Goal: Task Accomplishment & Management: Manage account settings

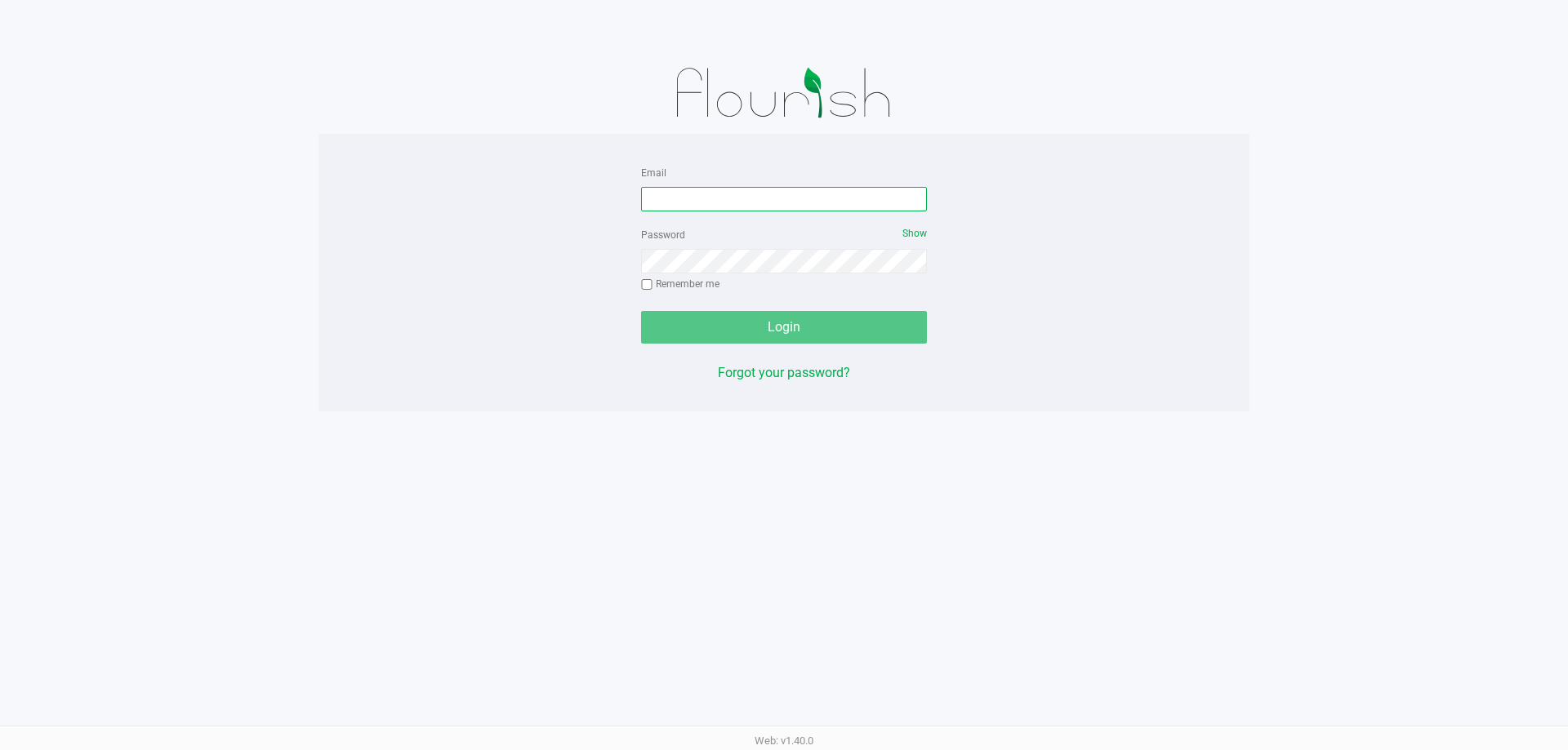
click at [701, 200] on input "Email" at bounding box center [784, 199] width 286 height 24
type input "[EMAIL_ADDRESS][DOMAIN_NAME]"
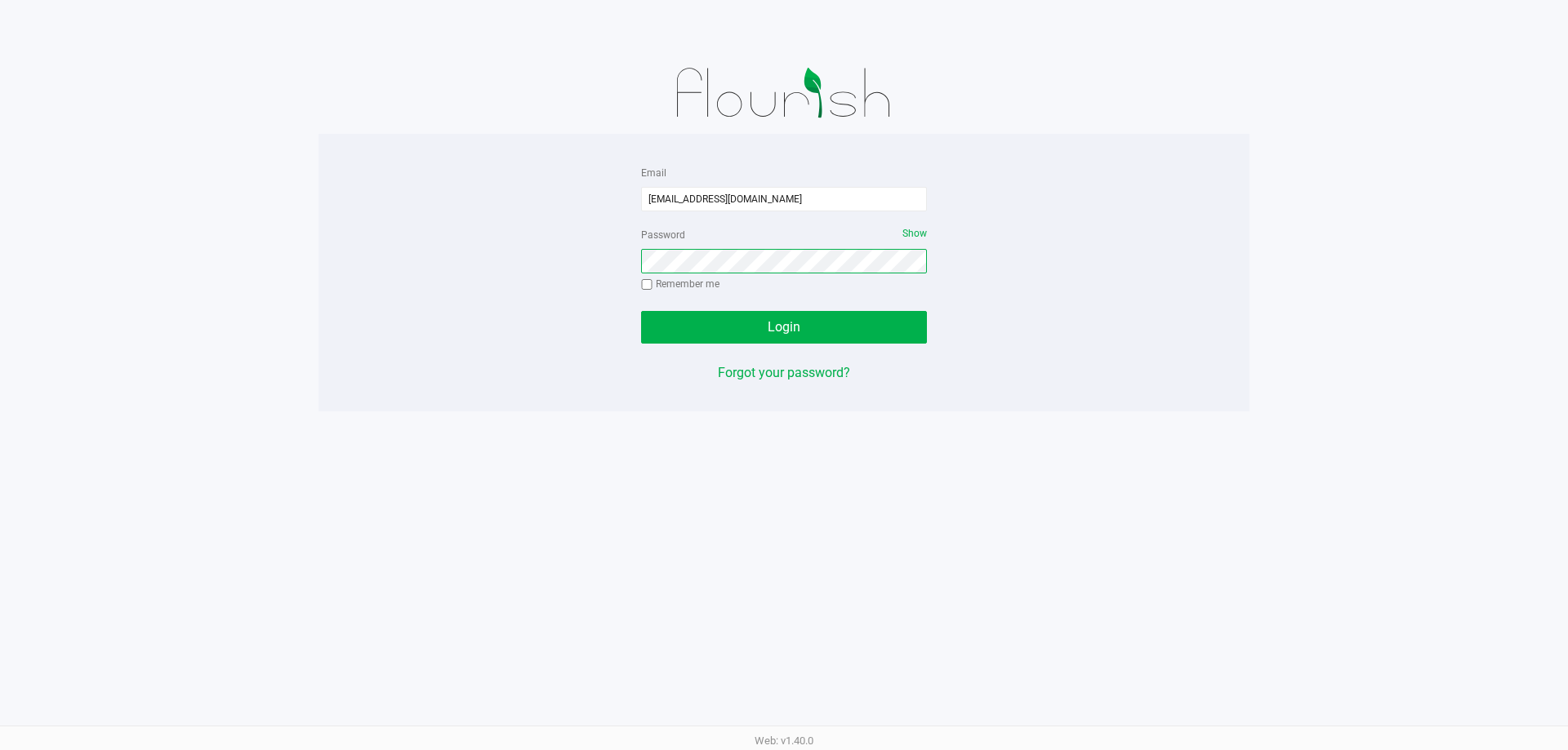
click at [641, 311] on button "Login" at bounding box center [784, 328] width 286 height 33
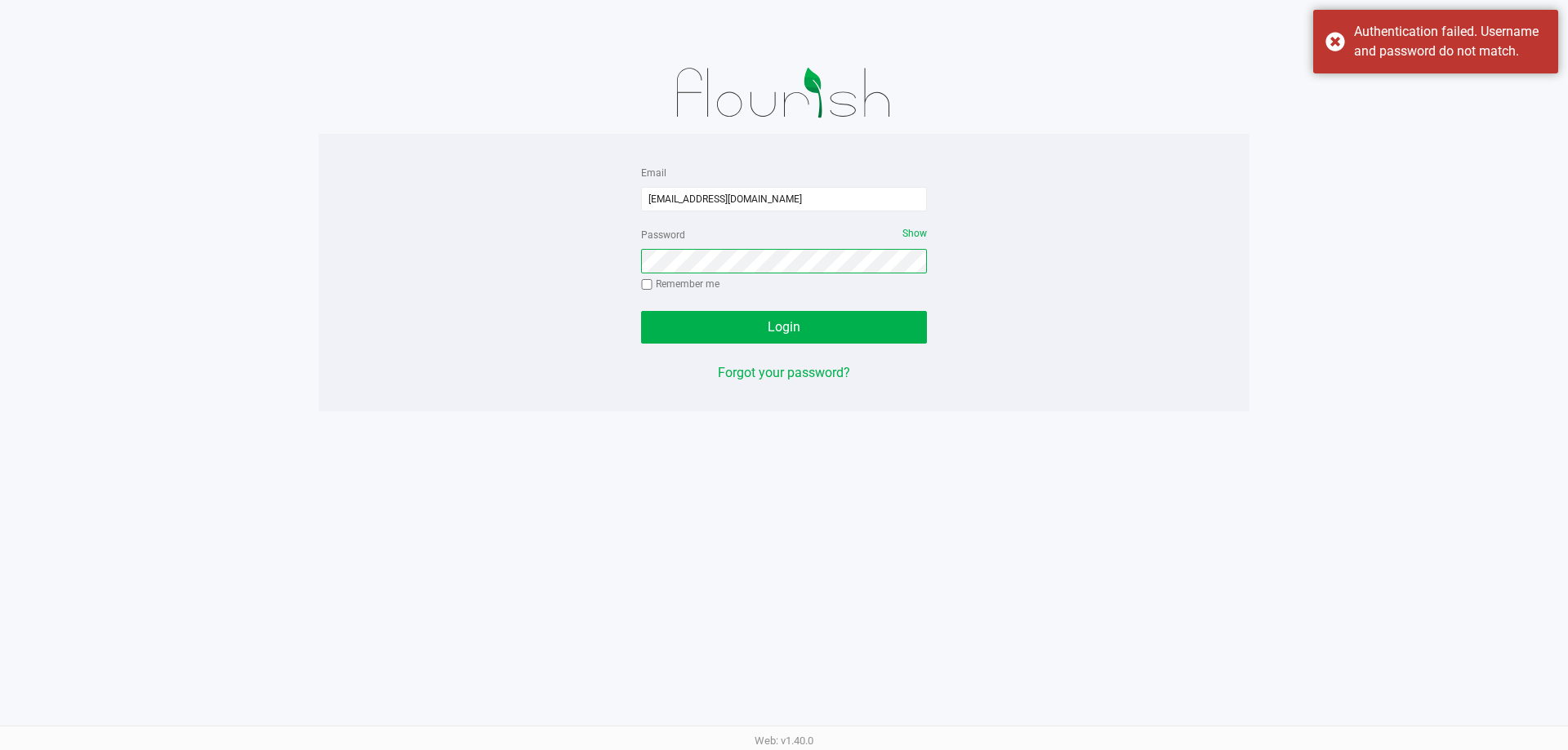
click at [641, 311] on button "Login" at bounding box center [784, 328] width 286 height 33
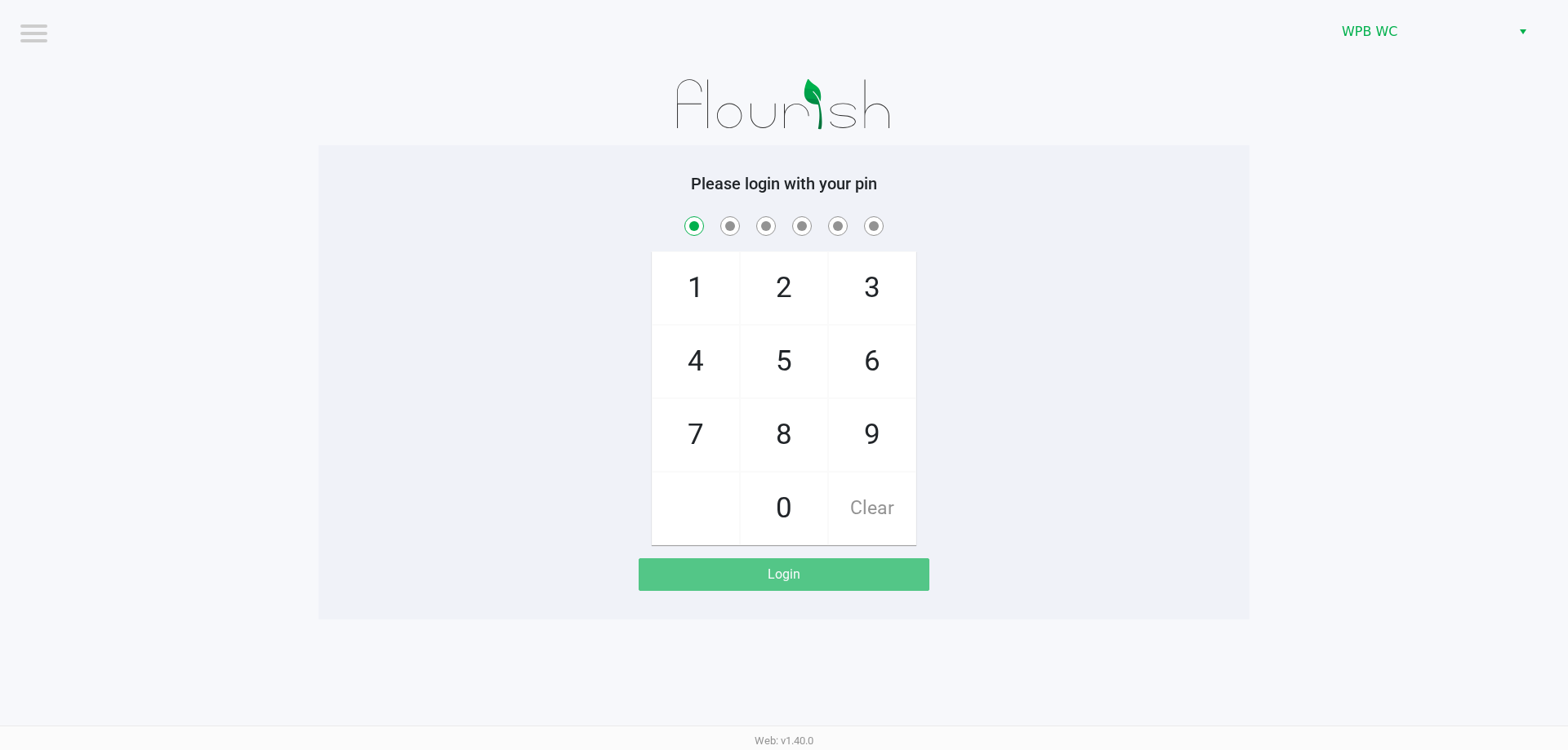
checkbox input "true"
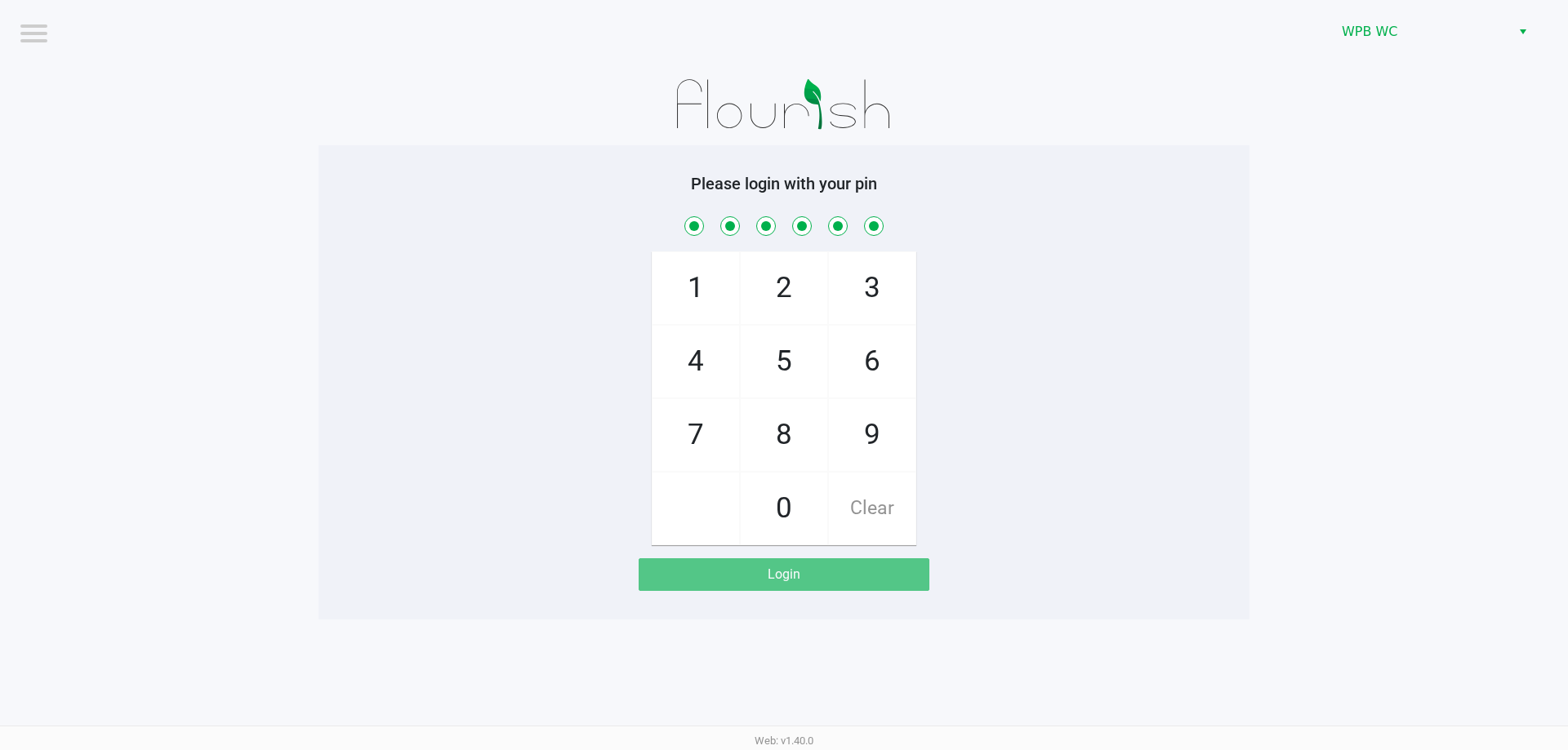
checkbox input "true"
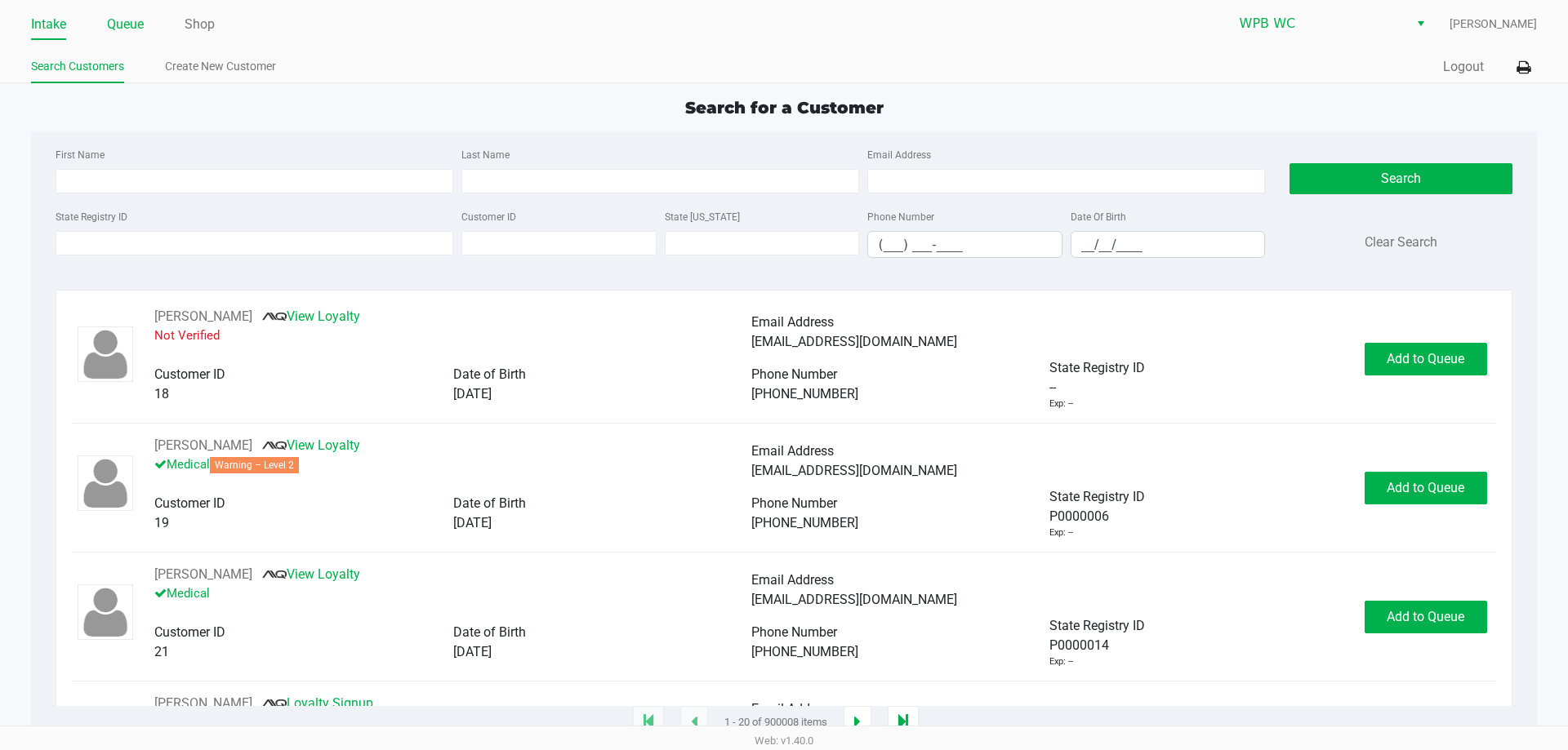
click at [139, 29] on link "Queue" at bounding box center [125, 24] width 37 height 23
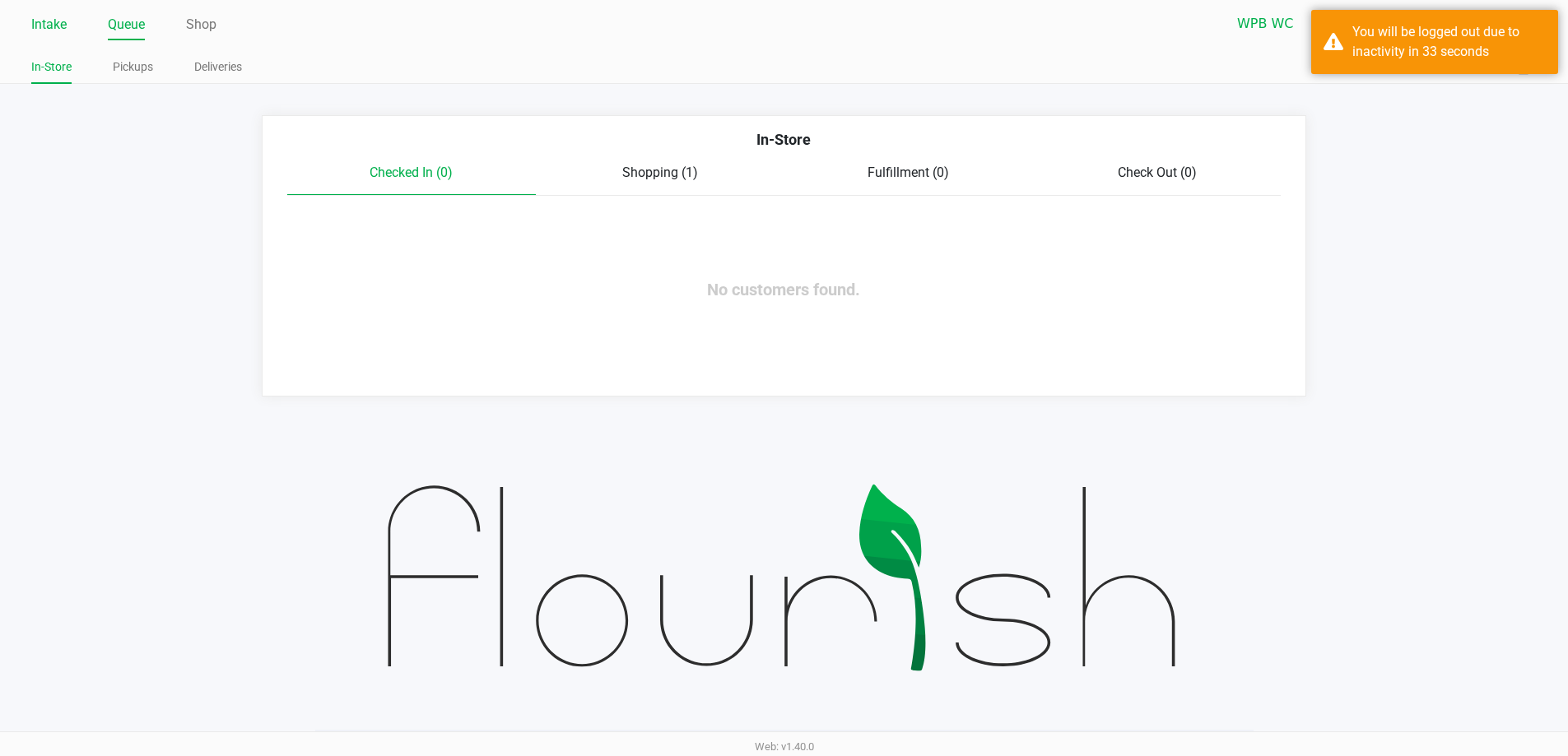
click at [56, 25] on link "Intake" at bounding box center [49, 24] width 36 height 23
click at [52, 24] on link "Intake" at bounding box center [49, 24] width 36 height 23
click at [59, 46] on div "Intake Queue Shop WPB [PERSON_NAME] In-Store Pickups Deliveries Quick Sale Logo…" at bounding box center [784, 42] width 1568 height 84
click at [48, 30] on link "Intake" at bounding box center [49, 24] width 36 height 23
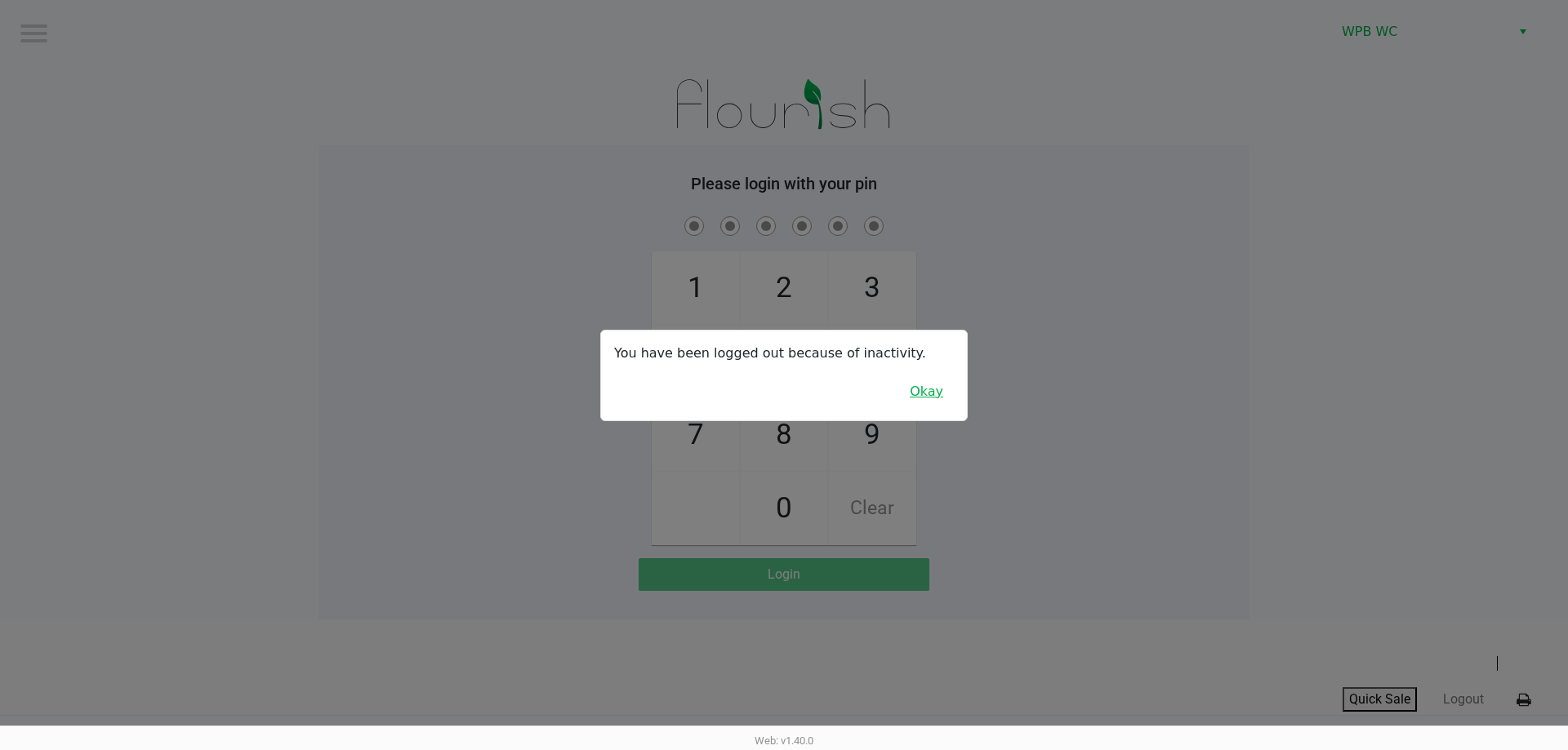
click at [941, 394] on button "Okay" at bounding box center [927, 391] width 55 height 31
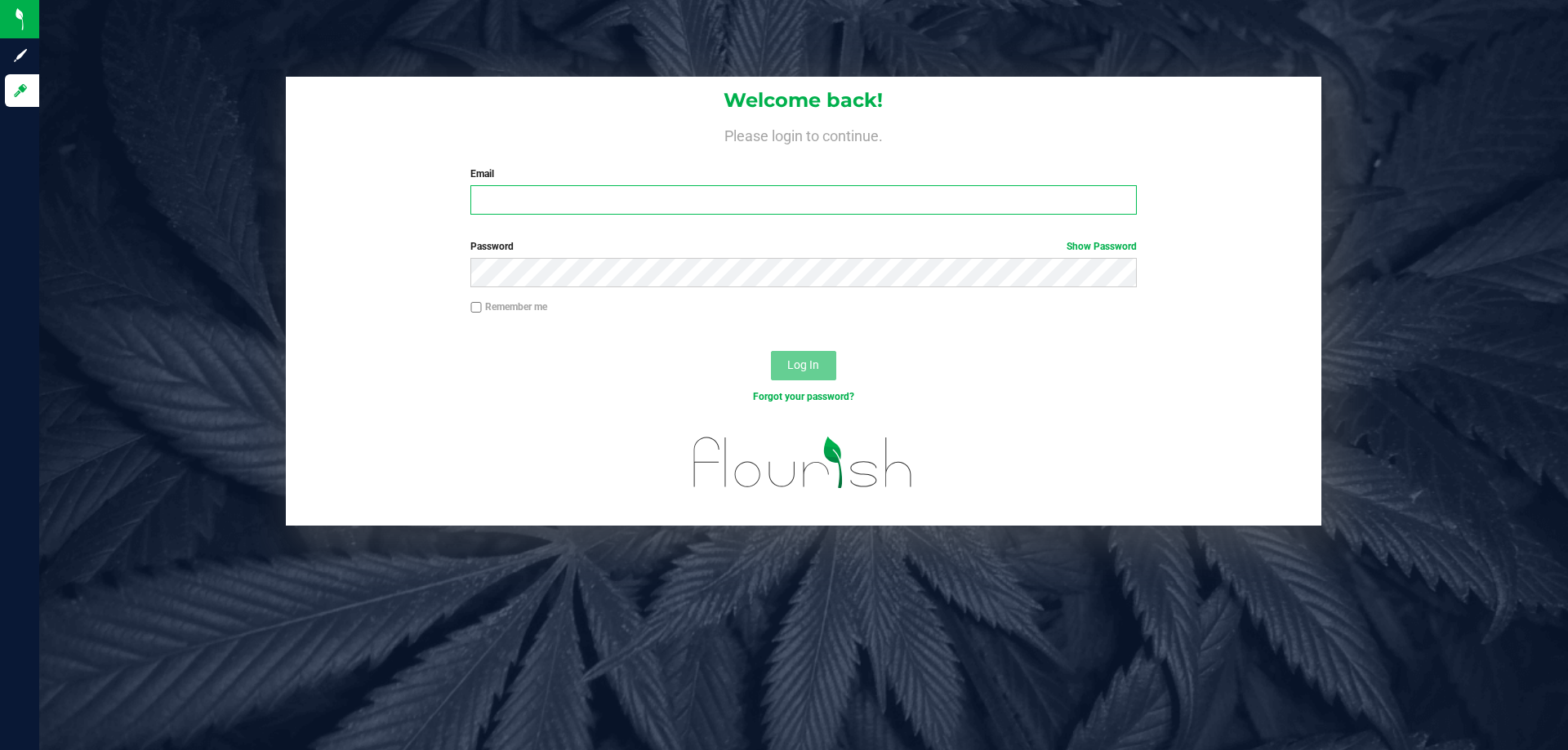
click at [537, 191] on input "Email" at bounding box center [803, 200] width 665 height 29
type input "[EMAIL_ADDRESS][DOMAIN_NAME]"
click at [771, 351] on button "Log In" at bounding box center [804, 366] width 65 height 29
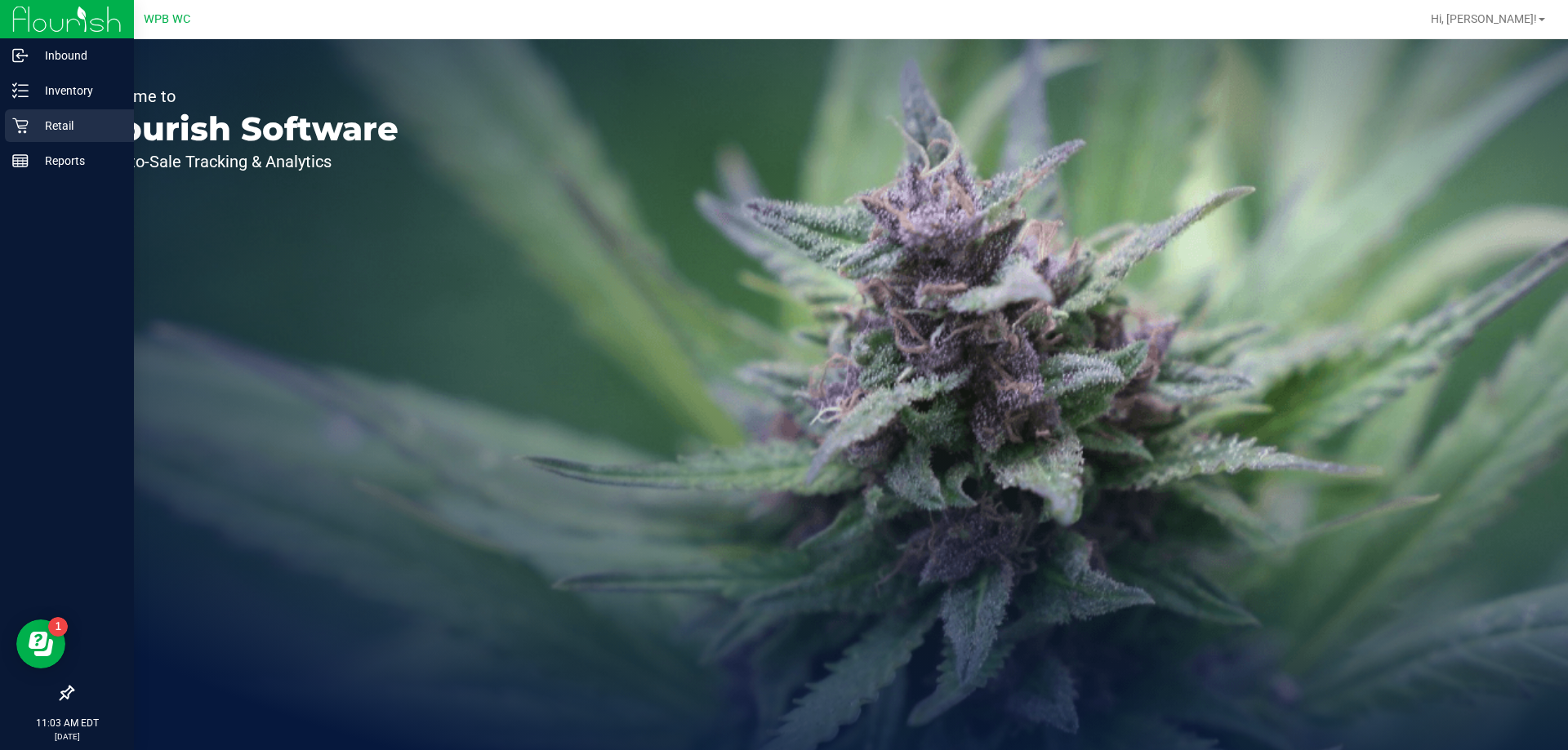
click at [38, 119] on p "Retail" at bounding box center [77, 126] width 98 height 20
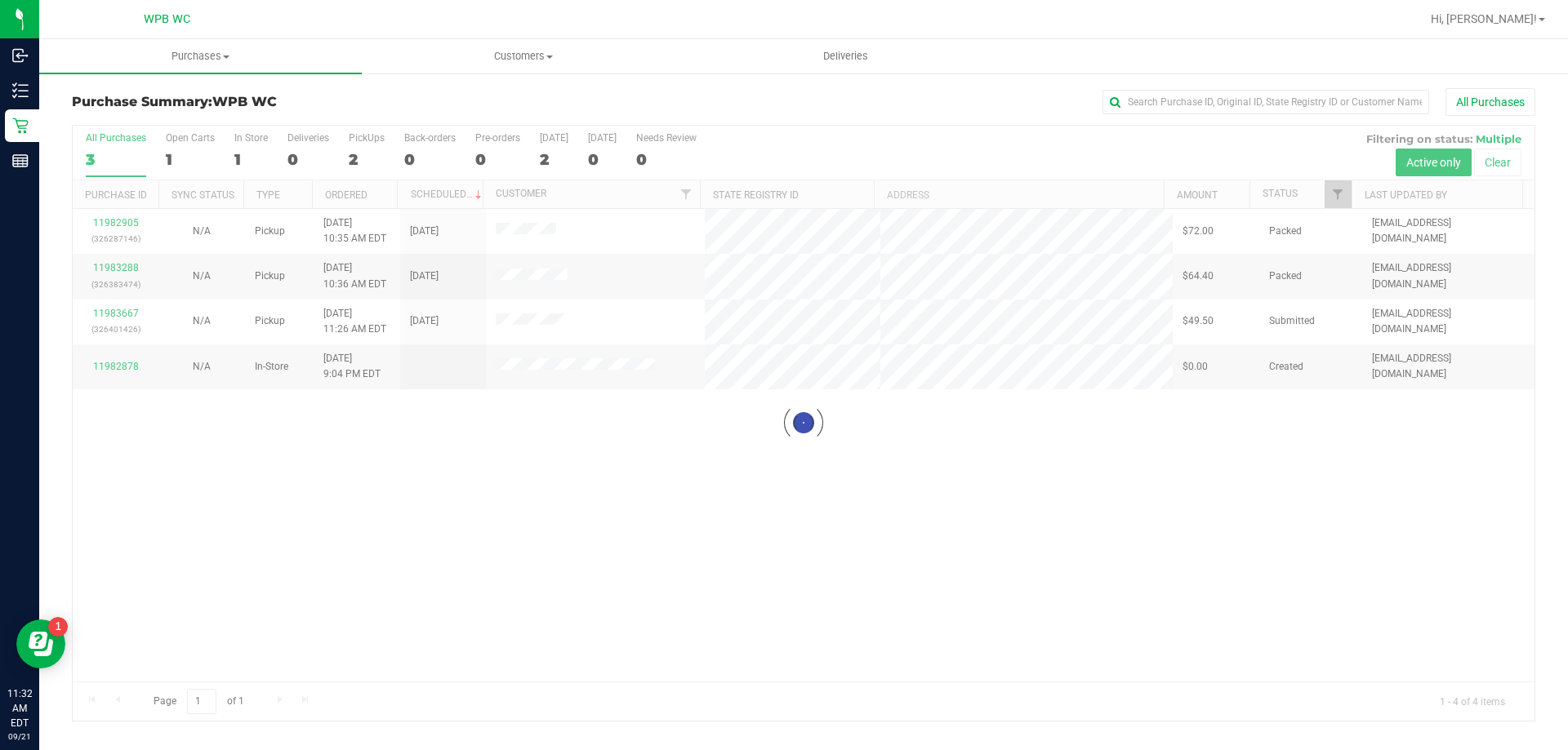
click at [764, 489] on div at bounding box center [803, 423] width 1462 height 595
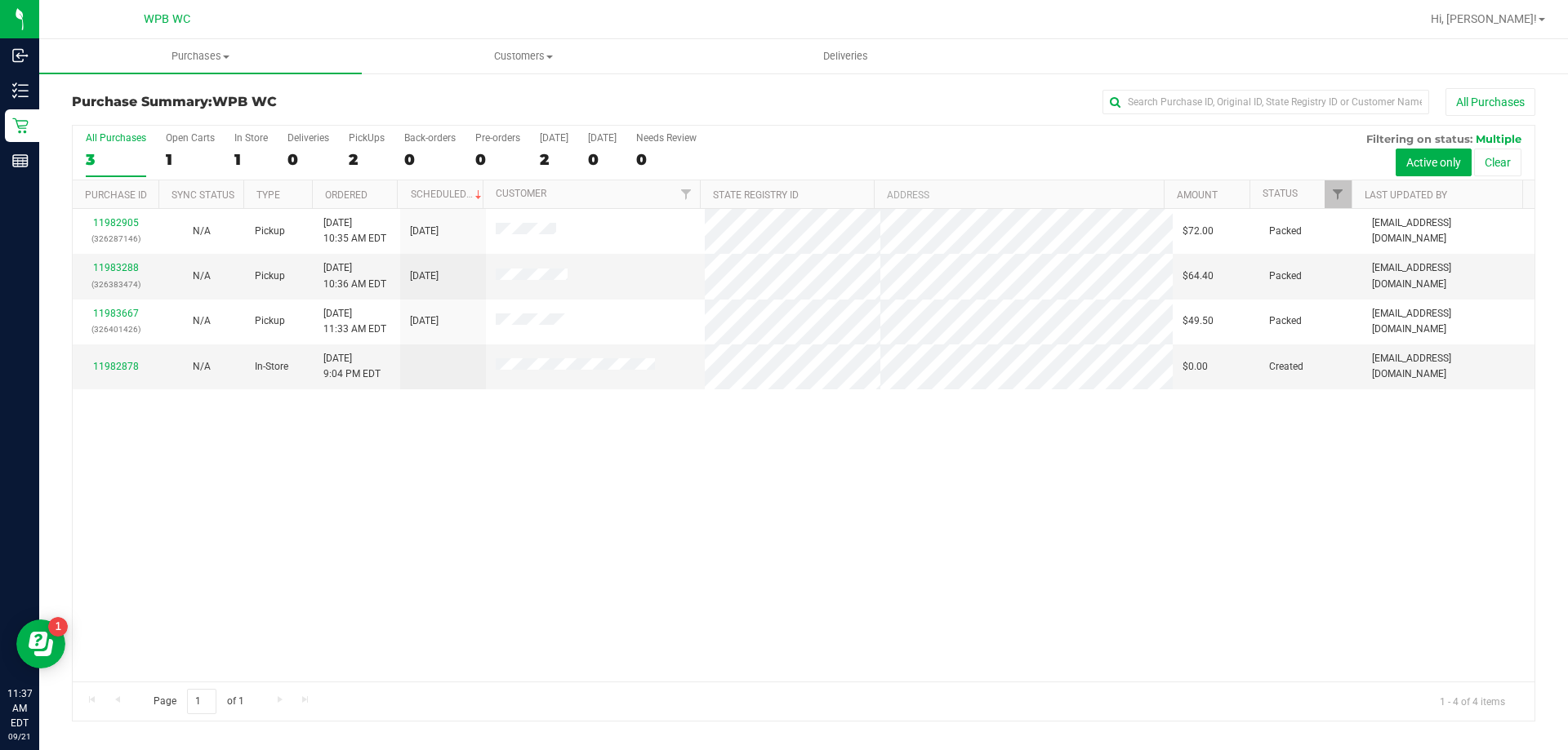
click at [971, 628] on div "11982905 (326287146) N/A Pickup 9/21/2025 10:35 AM EDT 9/21/2025 $72.00 Packed …" at bounding box center [803, 445] width 1462 height 472
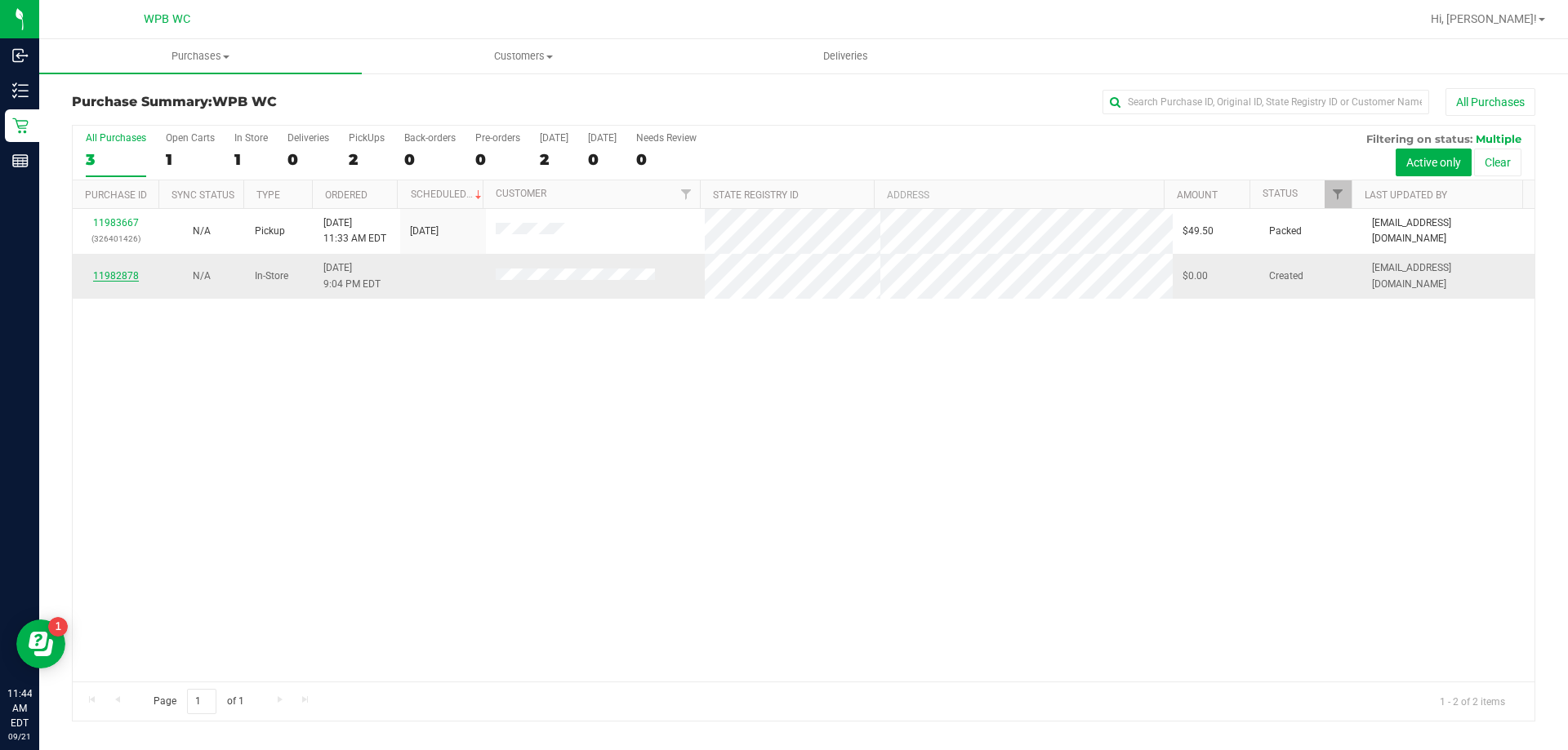
click at [104, 278] on link "11982878" at bounding box center [115, 275] width 46 height 11
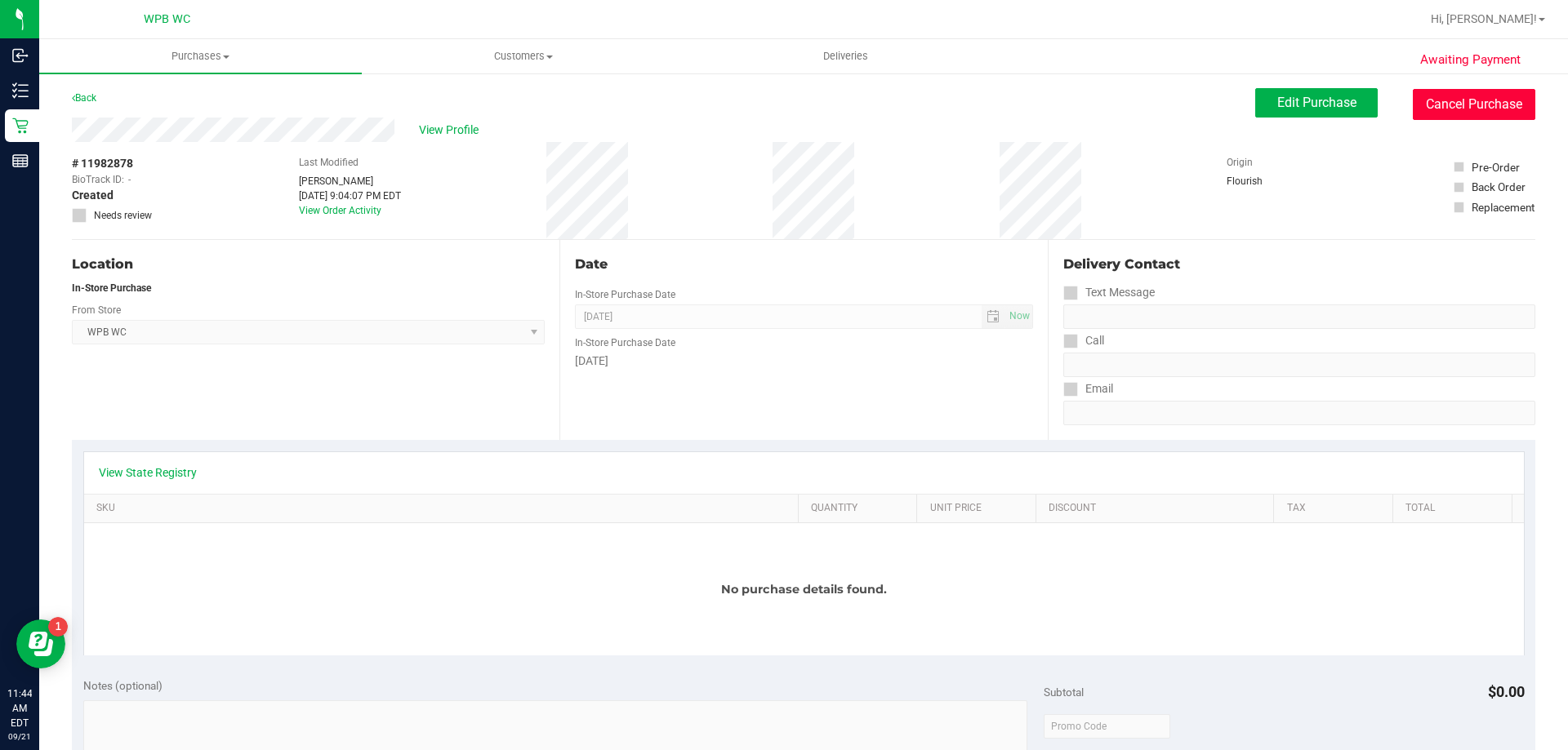
click at [1494, 96] on button "Cancel Purchase" at bounding box center [1474, 104] width 122 height 31
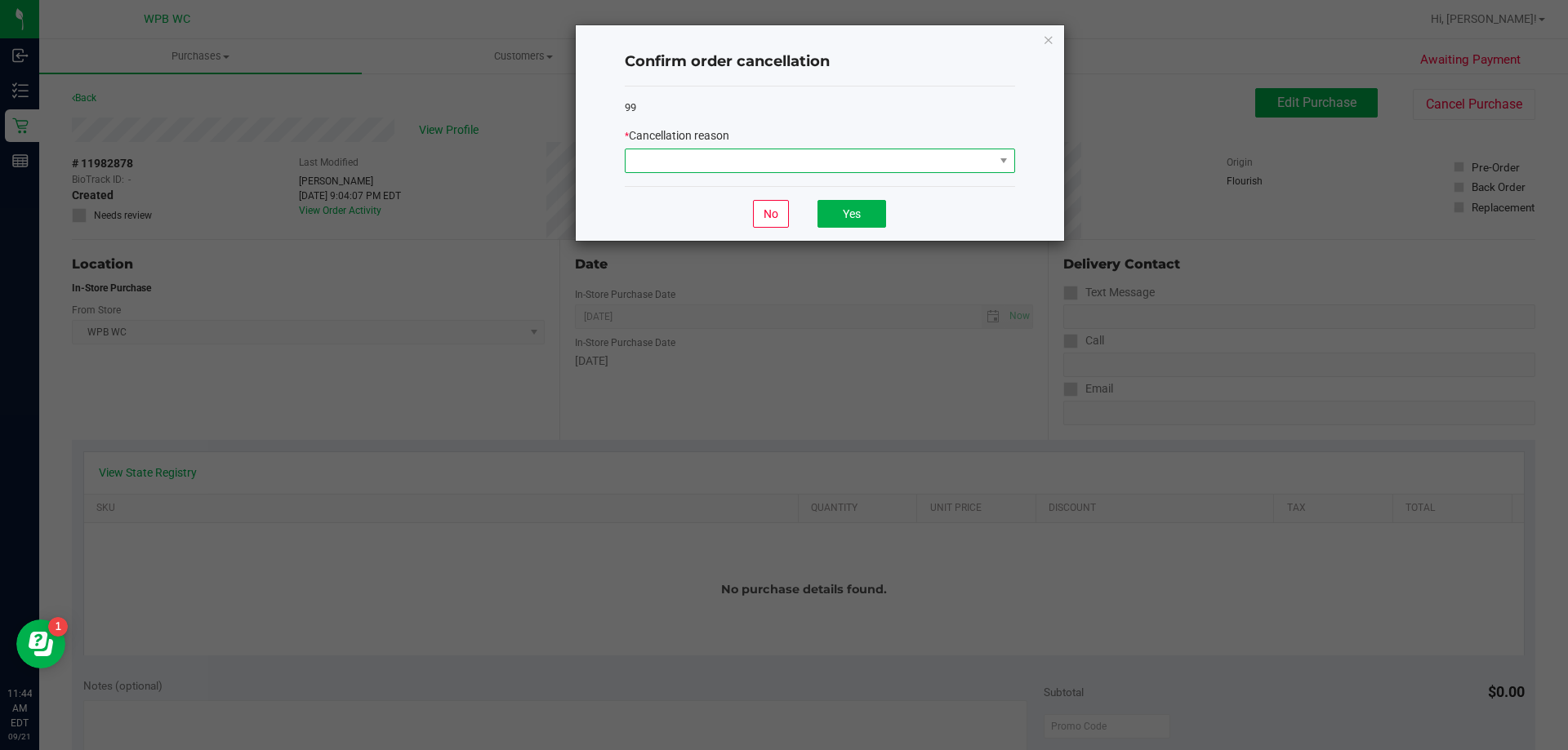
click at [856, 160] on span at bounding box center [810, 161] width 368 height 23
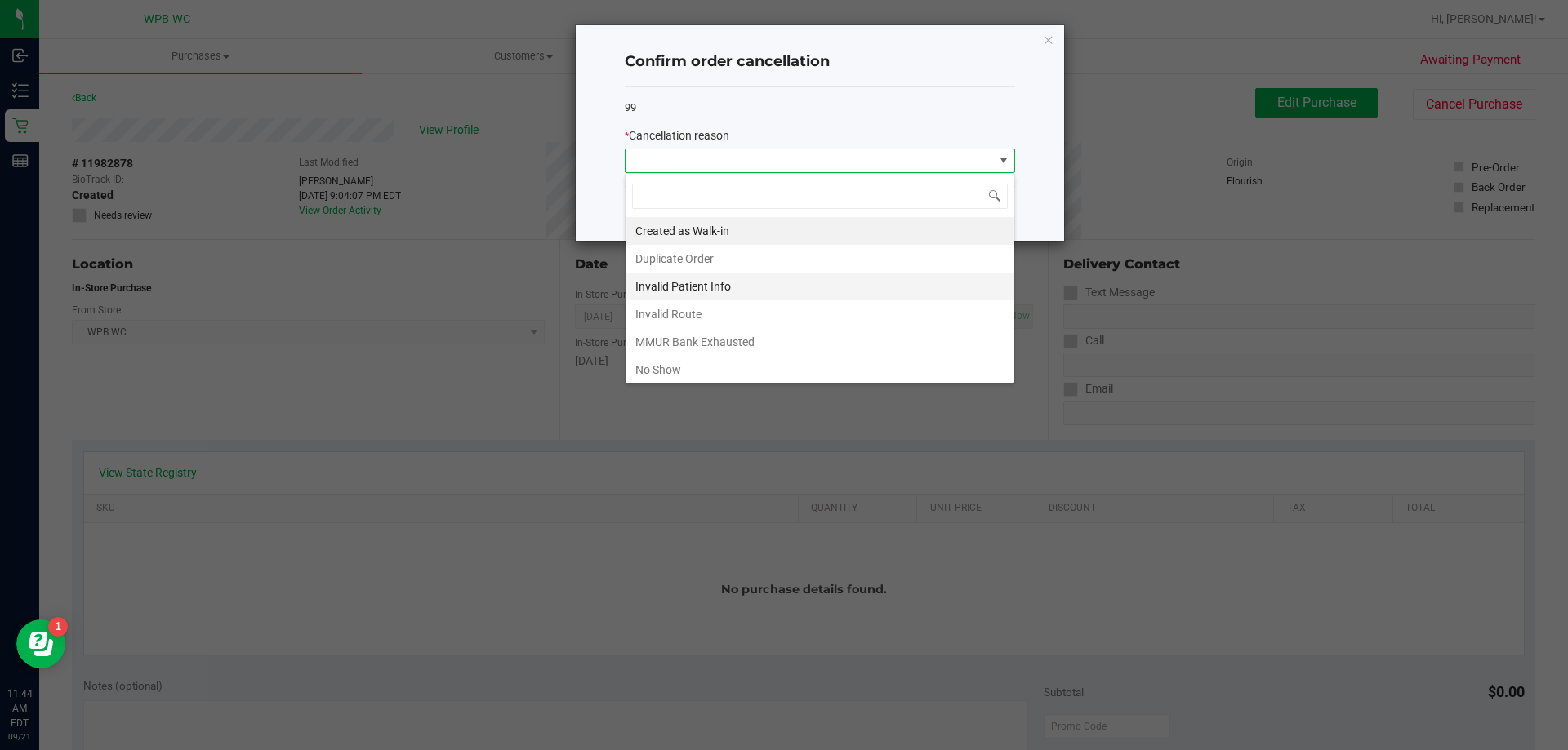
scroll to position [87, 0]
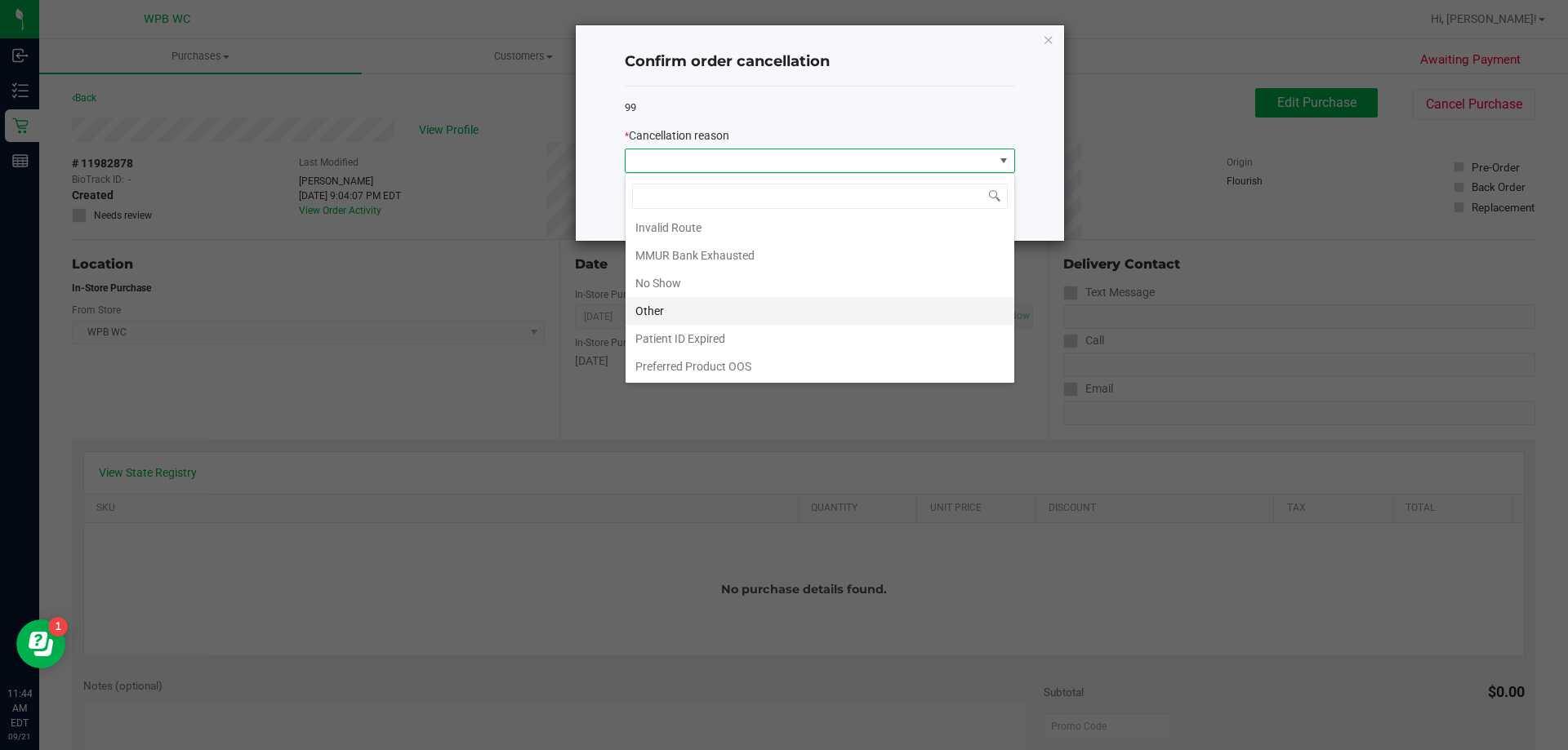
click at [701, 304] on li "Other" at bounding box center [820, 310] width 389 height 28
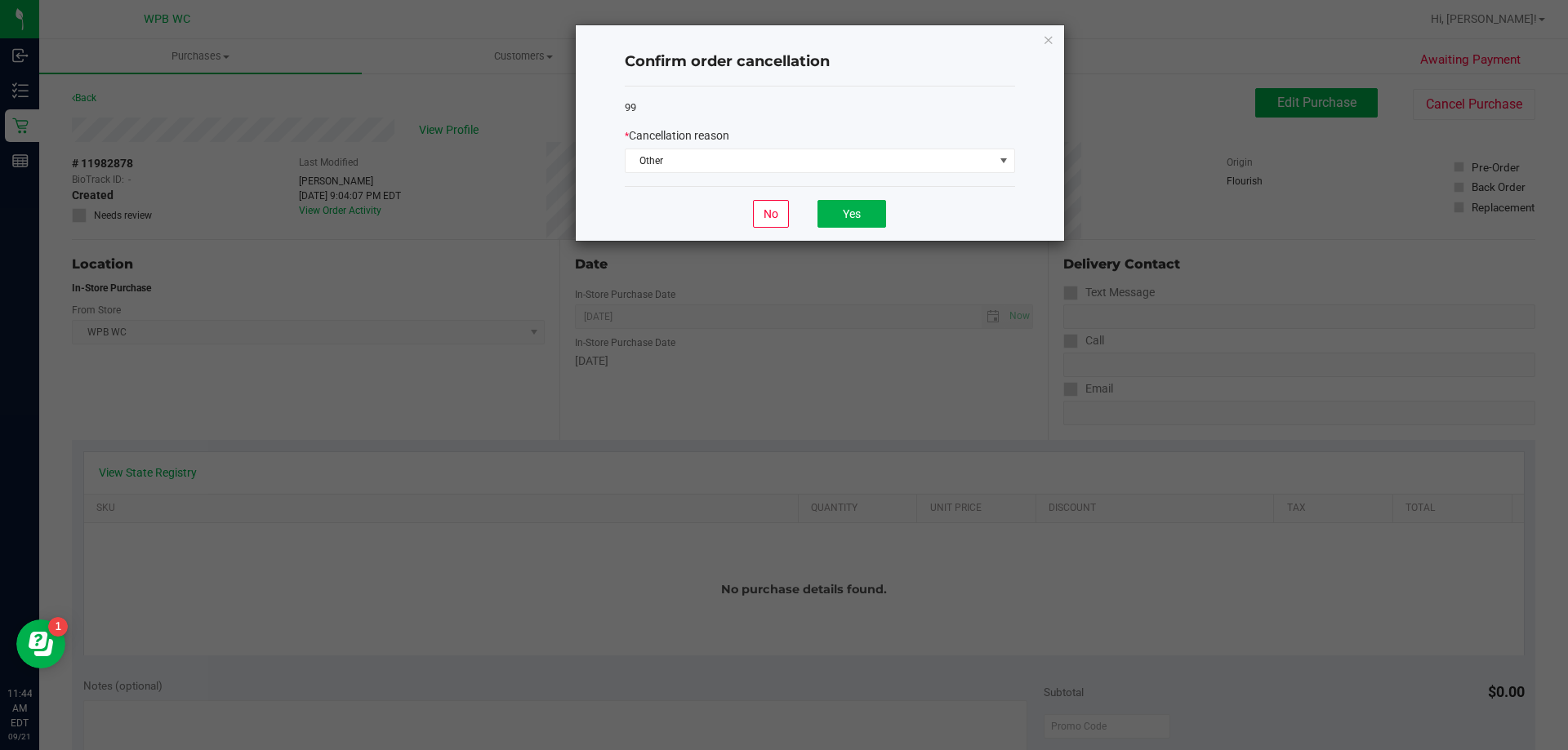
click at [887, 195] on div "No Yes" at bounding box center [820, 213] width 391 height 55
click at [878, 205] on button "Yes" at bounding box center [852, 213] width 69 height 28
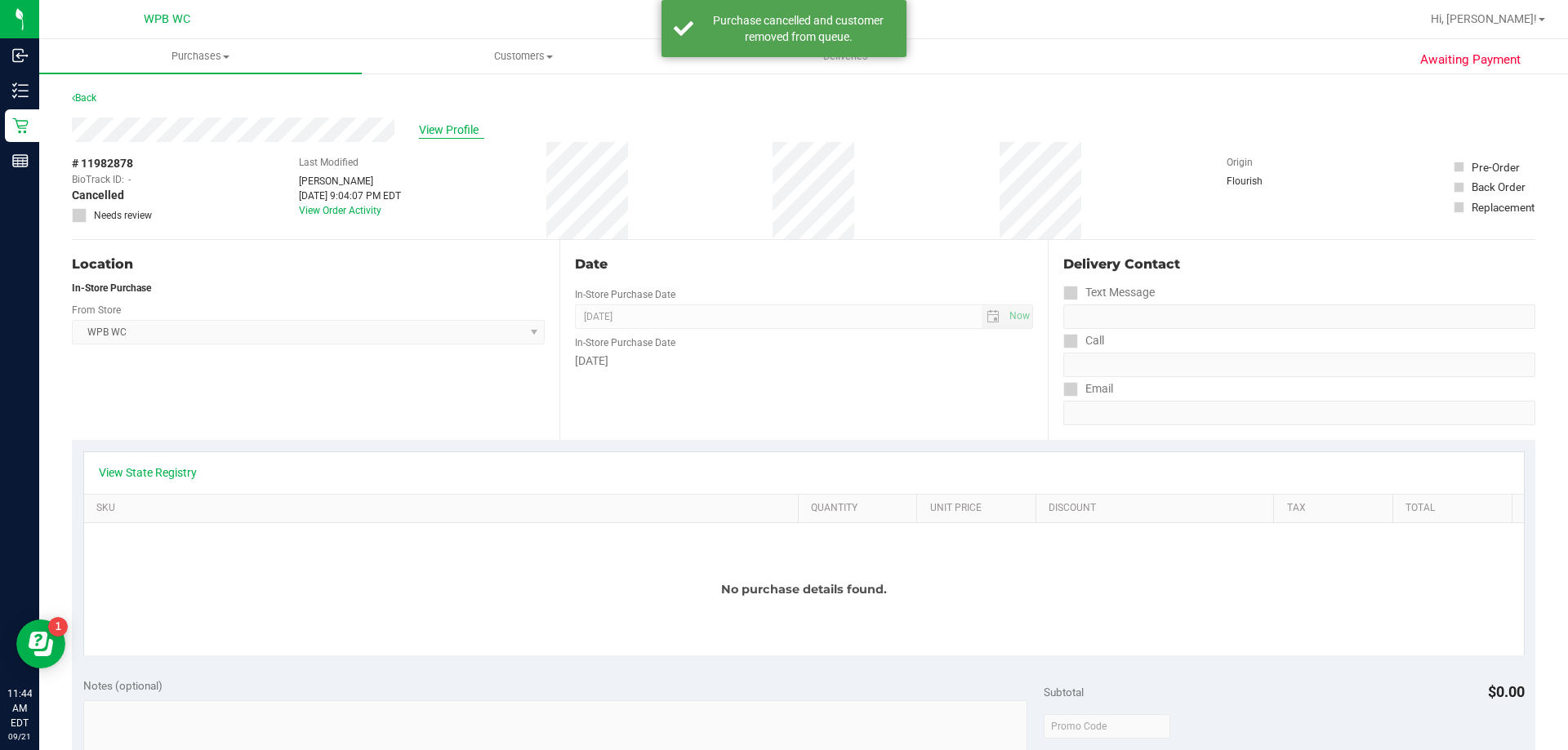
click at [452, 130] on span "View Profile" at bounding box center [452, 130] width 65 height 17
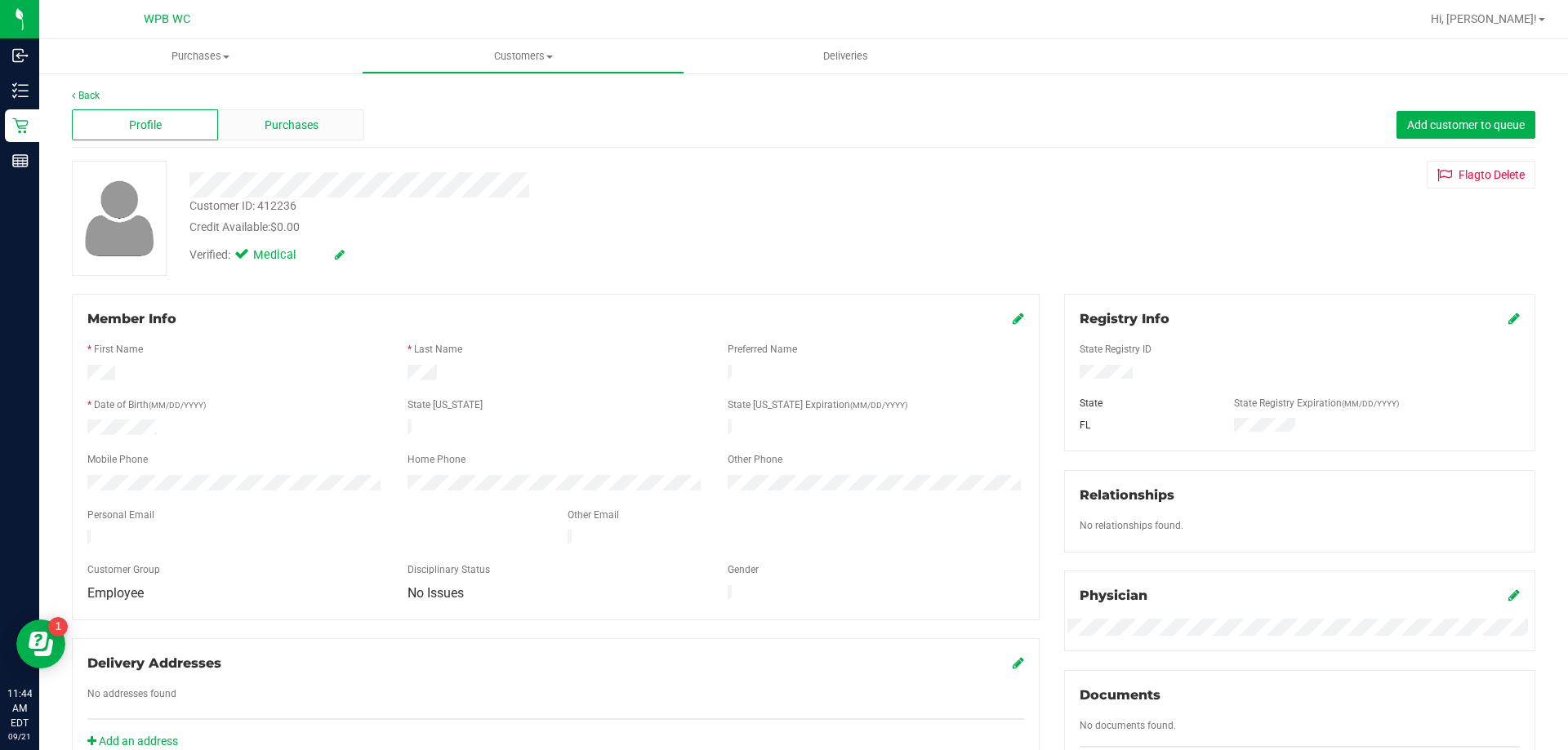
click at [293, 121] on span "Purchases" at bounding box center [291, 126] width 54 height 17
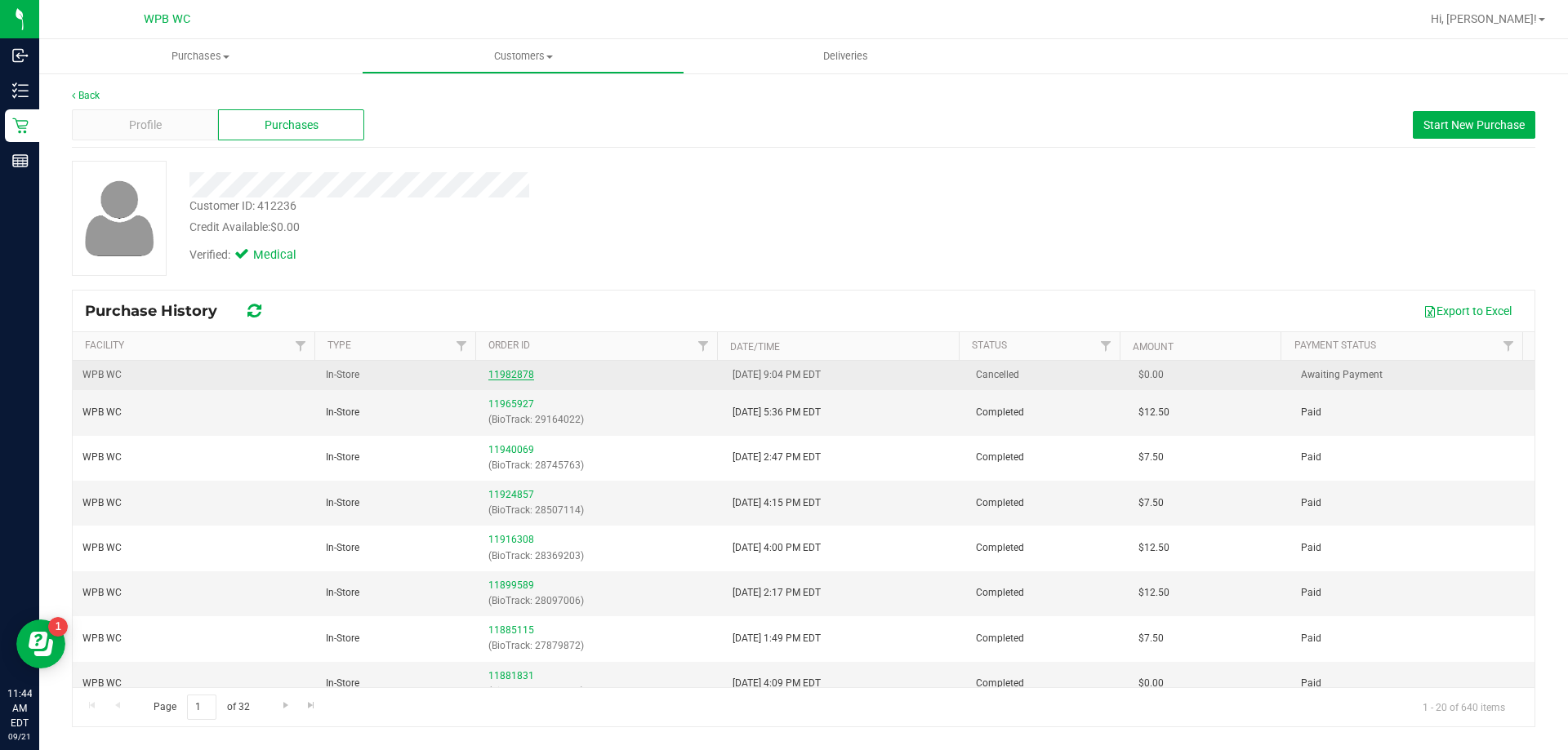
click at [505, 374] on link "11982878" at bounding box center [510, 374] width 46 height 11
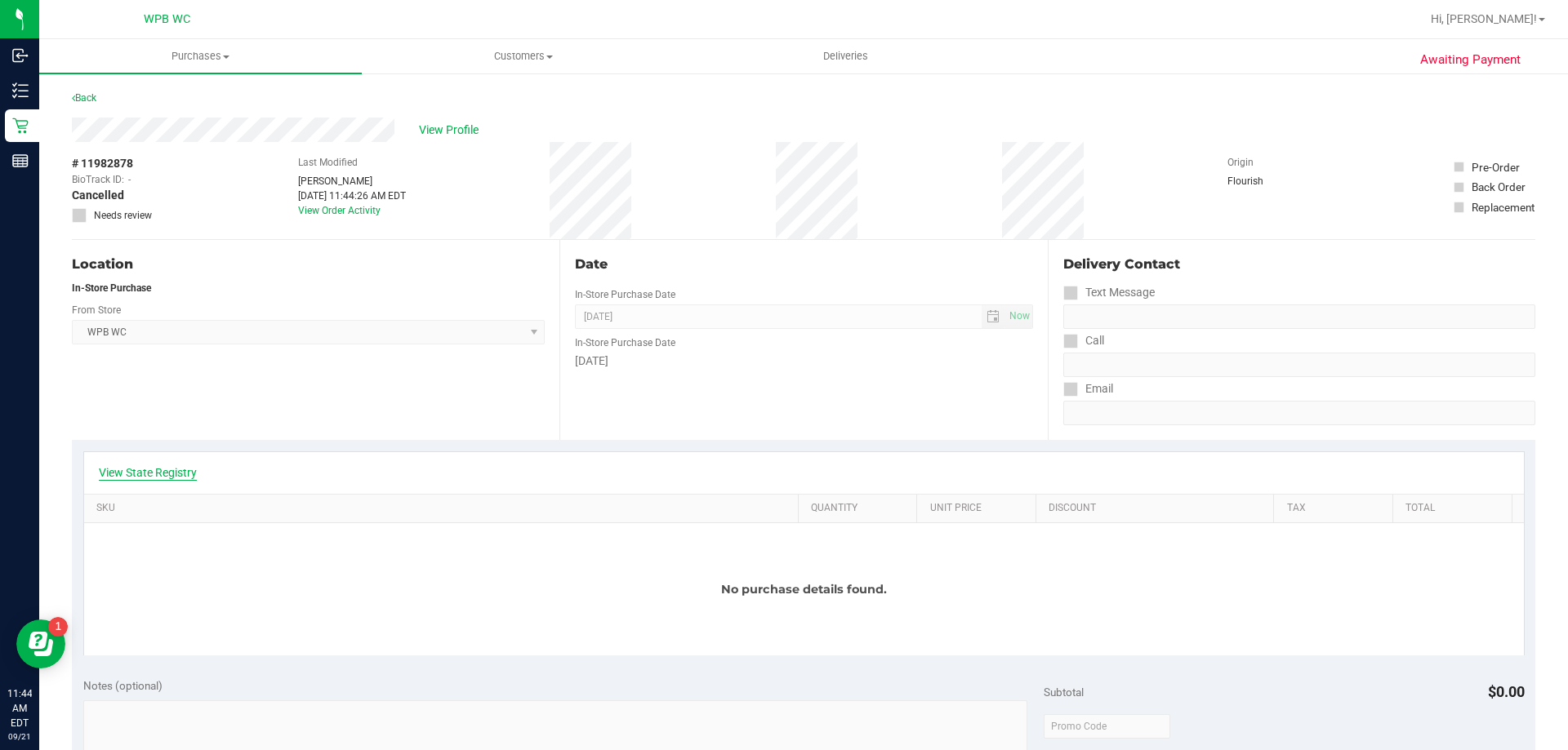
click at [168, 469] on link "View State Registry" at bounding box center [148, 472] width 98 height 16
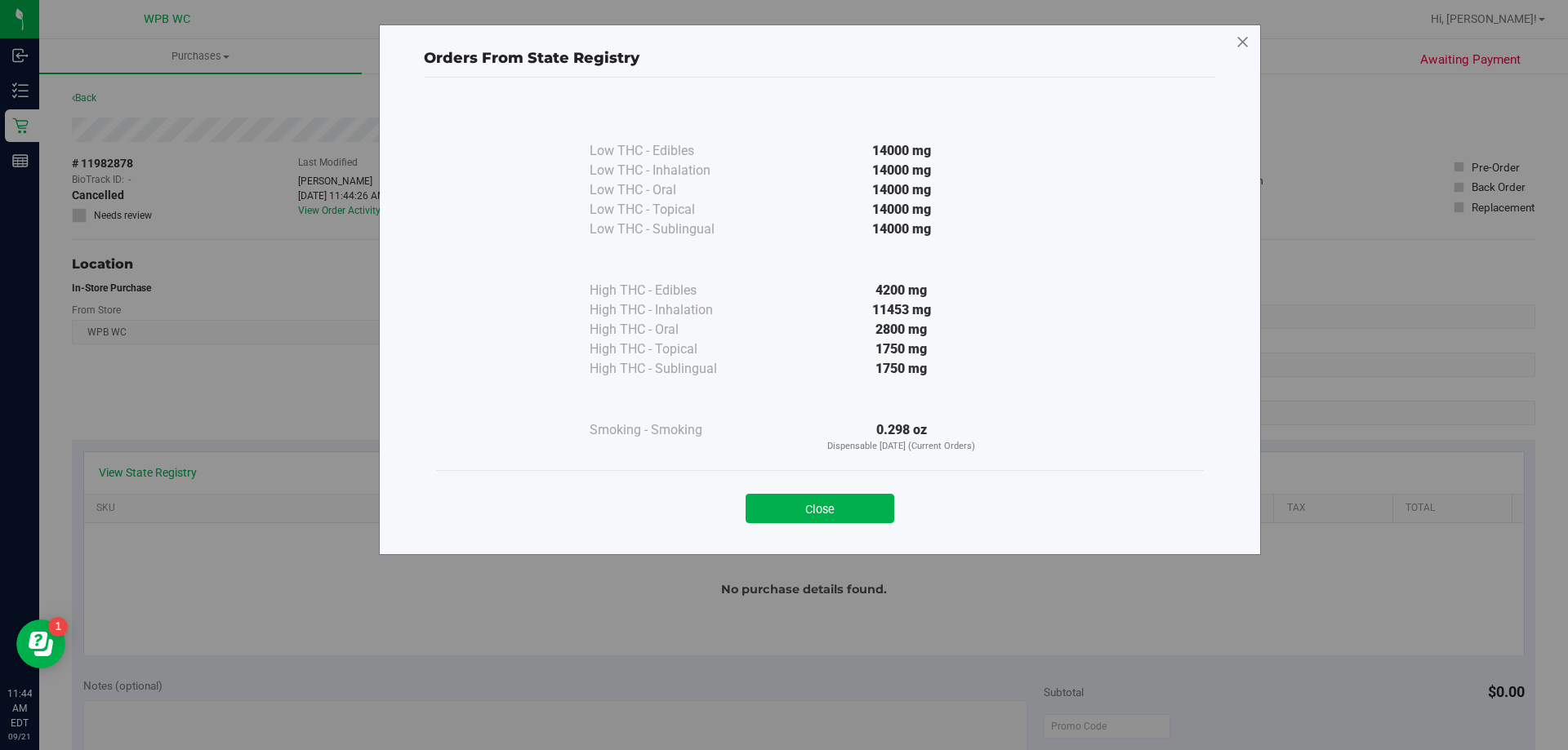
click at [1246, 36] on icon at bounding box center [1243, 42] width 15 height 26
